Goal: Information Seeking & Learning: Find specific fact

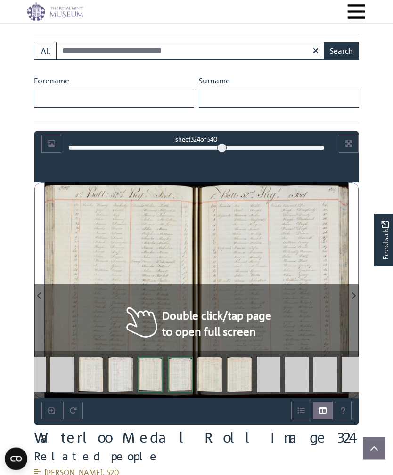
scroll to position [361, 0]
click at [285, 243] on div at bounding box center [272, 290] width 152 height 216
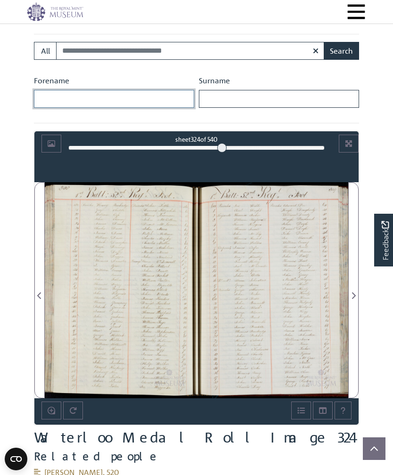
click at [156, 96] on input "Forename" at bounding box center [114, 99] width 160 height 18
type input "******"
click at [276, 100] on input "Surname" at bounding box center [279, 99] width 160 height 18
type input "******"
click at [341, 50] on button "Search" at bounding box center [341, 51] width 35 height 18
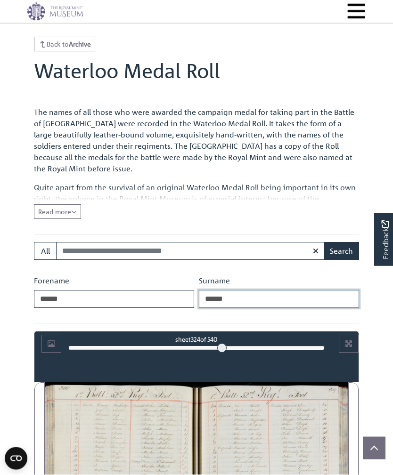
scroll to position [162, 0]
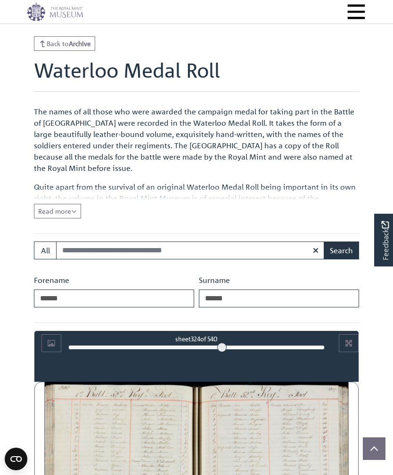
click at [55, 209] on span "Read more" at bounding box center [57, 211] width 39 height 8
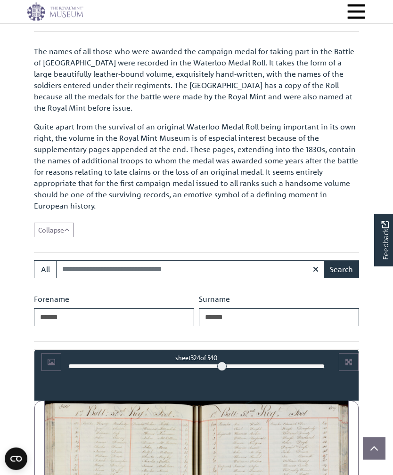
scroll to position [222, 0]
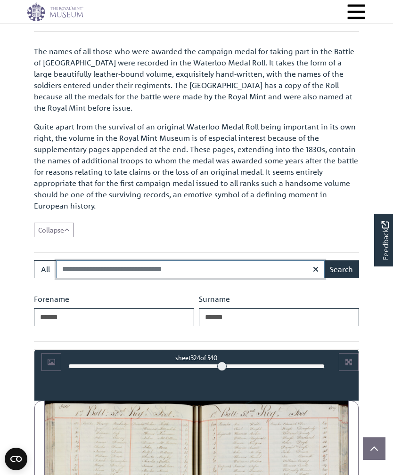
click at [67, 269] on input "Search:" at bounding box center [190, 270] width 269 height 18
type input "**********"
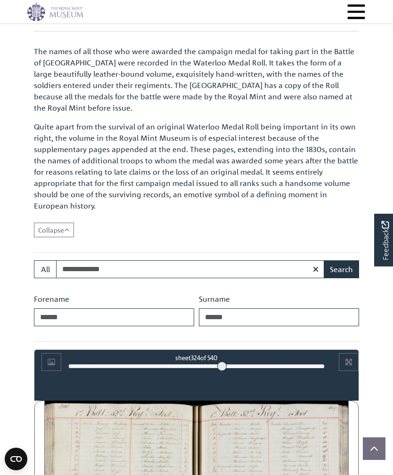
click at [342, 266] on button "Search" at bounding box center [341, 270] width 35 height 18
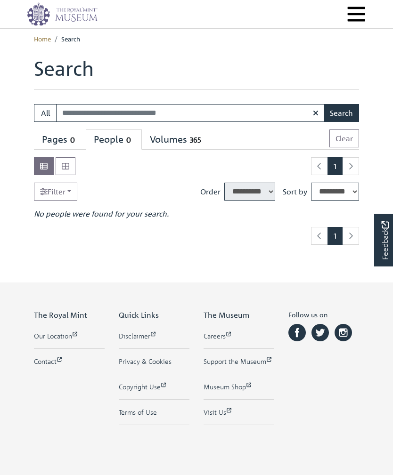
select select "****"
click at [50, 140] on div "Pages 0" at bounding box center [60, 140] width 36 height 12
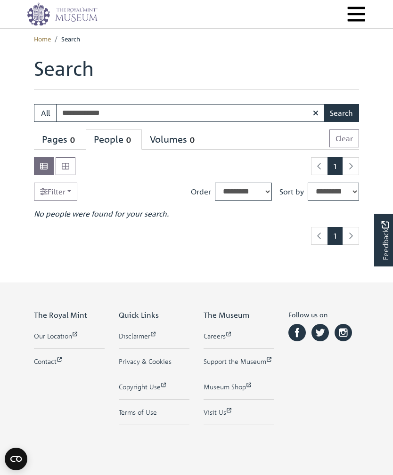
click at [54, 137] on div "Pages 0" at bounding box center [60, 140] width 36 height 12
click at [313, 113] on icon "button" at bounding box center [316, 113] width 6 height 8
click at [249, 116] on input "Search:" at bounding box center [190, 113] width 269 height 18
type input "*******"
click at [344, 114] on button "Search" at bounding box center [341, 113] width 35 height 18
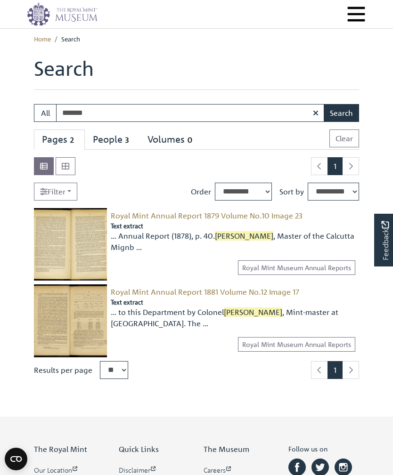
click at [54, 315] on img at bounding box center [70, 321] width 73 height 73
click at [315, 116] on icon "button" at bounding box center [316, 113] width 6 height 8
click at [357, 13] on span "Menu" at bounding box center [356, 14] width 20 height 20
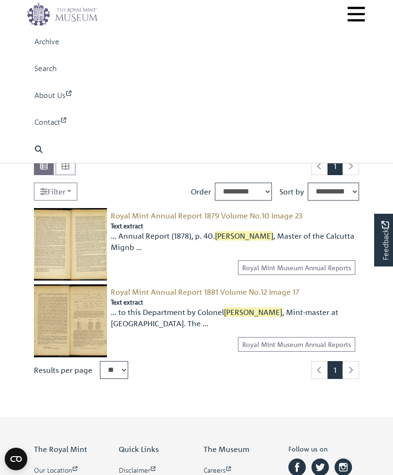
click at [82, 15] on img at bounding box center [62, 14] width 71 height 24
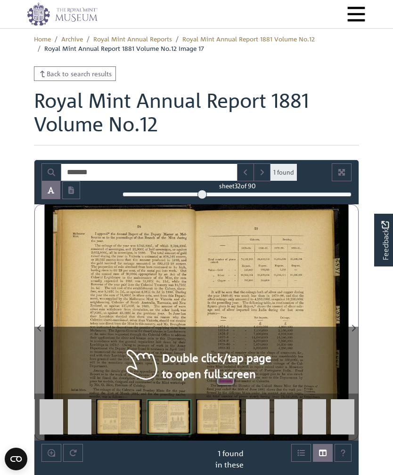
click at [226, 282] on div "Calcutta. Bombay. 1879—80. 18130—81. 1879-80. 1880—81. Total number of pieces 7…" at bounding box center [200, 322] width 295 height 237
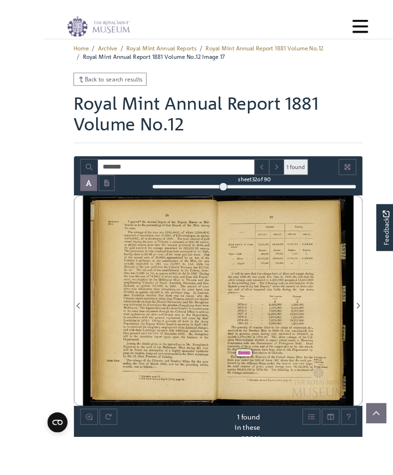
scroll to position [52, 0]
